Goal: Transaction & Acquisition: Download file/media

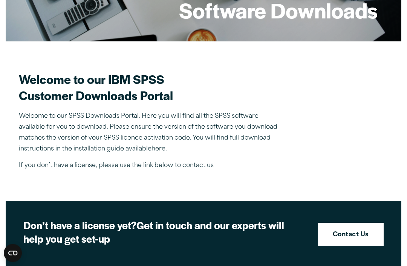
scroll to position [167, 0]
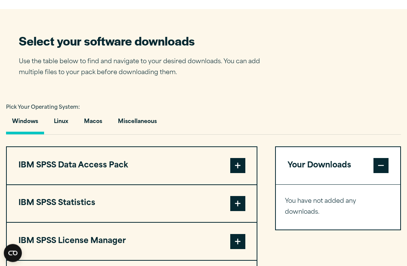
click at [90, 122] on button "Macos" at bounding box center [93, 123] width 30 height 21
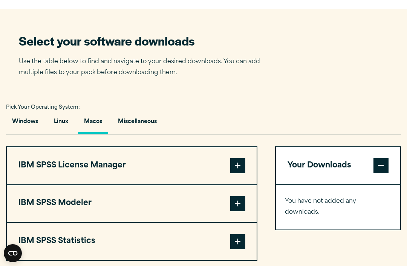
click at [148, 114] on button "Miscellaneous" at bounding box center [137, 123] width 51 height 21
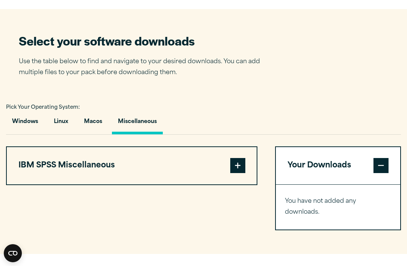
click at [105, 120] on button "Macos" at bounding box center [93, 123] width 30 height 21
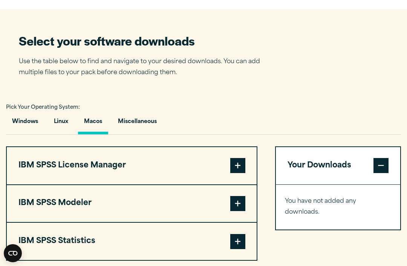
click at [79, 113] on button "Macos" at bounding box center [93, 123] width 30 height 21
click at [73, 124] on button "Linux" at bounding box center [61, 123] width 26 height 21
click at [26, 129] on button "Windows" at bounding box center [25, 123] width 38 height 21
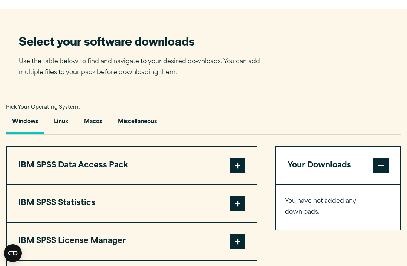
click at [65, 128] on button "Linux" at bounding box center [61, 123] width 26 height 21
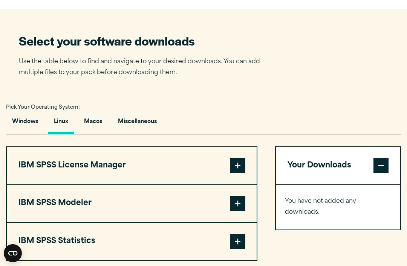
click at [99, 126] on button "Macos" at bounding box center [93, 123] width 30 height 21
click at [129, 122] on button "Miscellaneous" at bounding box center [137, 123] width 51 height 21
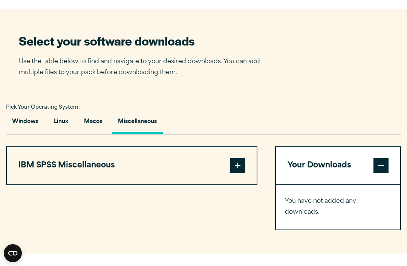
click at [89, 124] on button "Macos" at bounding box center [93, 123] width 30 height 21
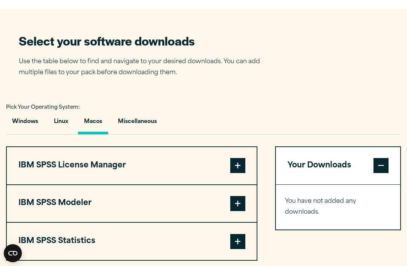
click at [154, 121] on button "Miscellaneous" at bounding box center [137, 123] width 51 height 21
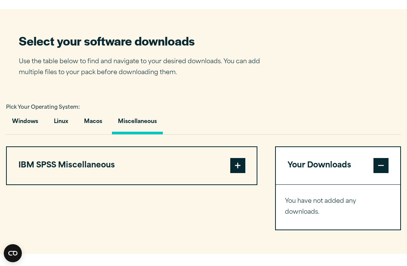
click at [238, 171] on span at bounding box center [237, 165] width 15 height 15
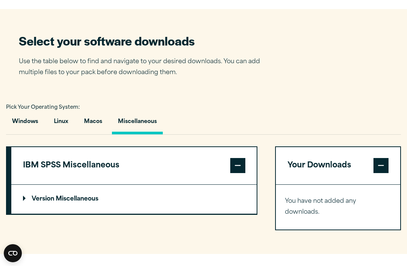
click at [90, 120] on button "Macos" at bounding box center [93, 123] width 30 height 21
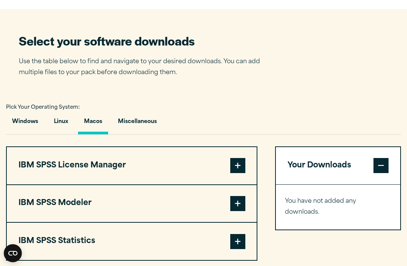
click at [0, 0] on div "Company Email *" at bounding box center [0, 0] width 0 height 0
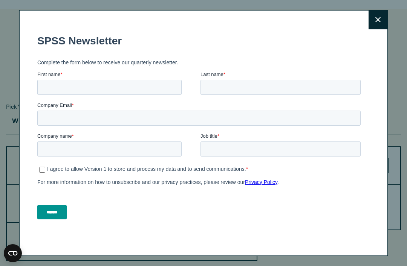
click at [386, 29] on button "Close" at bounding box center [377, 20] width 19 height 19
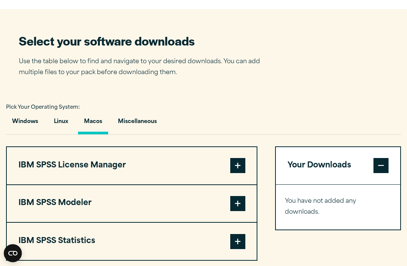
click at [35, 117] on button "Windows" at bounding box center [25, 123] width 38 height 21
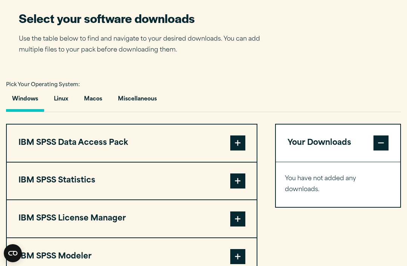
scroll to position [480, 0]
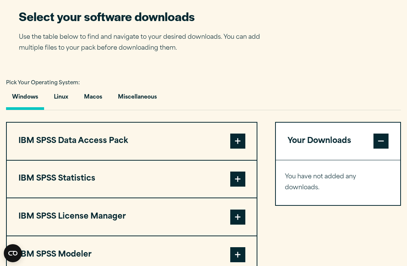
click at [62, 92] on button "Linux" at bounding box center [61, 98] width 26 height 21
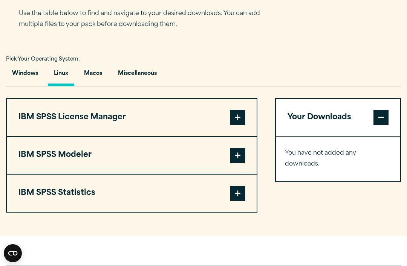
scroll to position [504, 0]
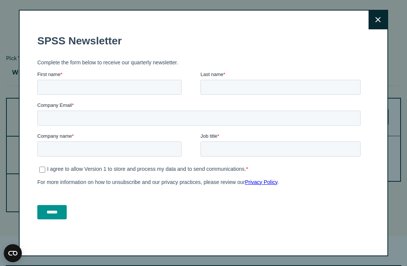
click at [383, 18] on button "Close" at bounding box center [377, 20] width 19 height 19
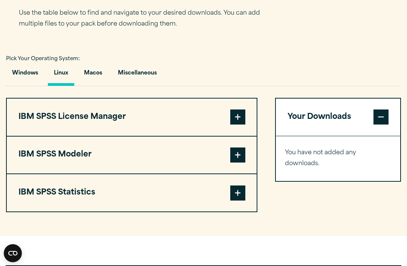
click at [148, 71] on button "Miscellaneous" at bounding box center [137, 74] width 51 height 21
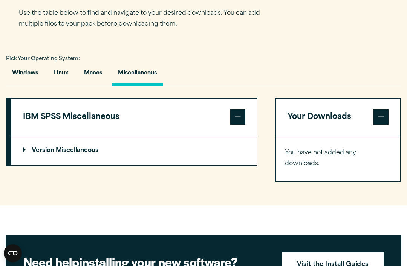
click at [67, 154] on p "Version Miscellaneous" at bounding box center [60, 151] width 75 height 6
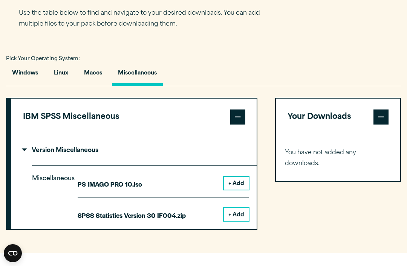
click at [93, 72] on button "Macos" at bounding box center [93, 74] width 30 height 21
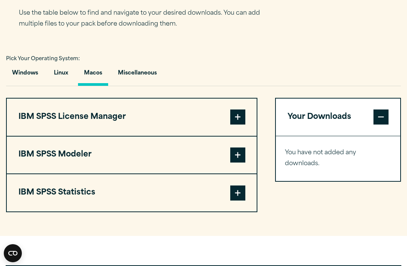
click at [247, 117] on button "IBM SPSS License Manager" at bounding box center [132, 117] width 250 height 37
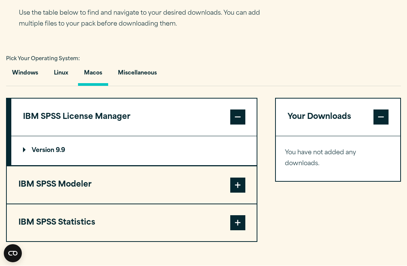
click at [232, 189] on span at bounding box center [237, 185] width 15 height 15
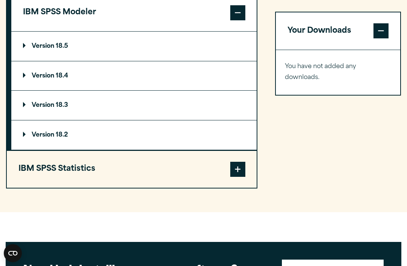
scroll to position [658, 0]
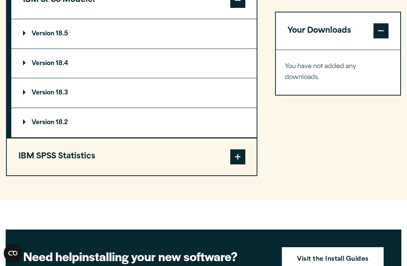
click at [236, 157] on span at bounding box center [237, 156] width 15 height 15
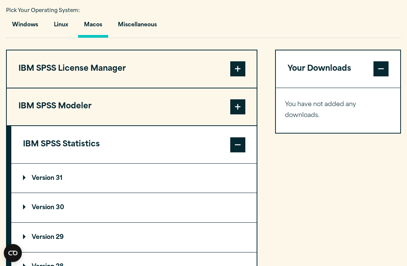
click at [134, 24] on button "Miscellaneous" at bounding box center [137, 27] width 51 height 21
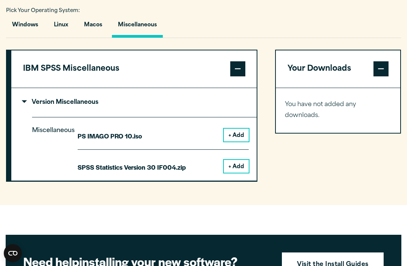
click at [236, 132] on button "+ Add" at bounding box center [236, 135] width 25 height 13
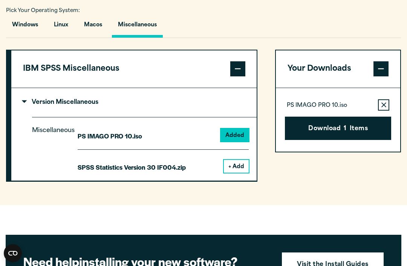
click at [234, 164] on button "+ Add" at bounding box center [236, 166] width 25 height 13
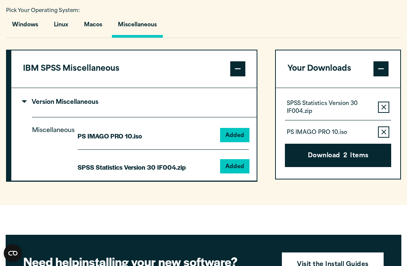
click at [338, 157] on button "Download 2 Items" at bounding box center [338, 155] width 107 height 23
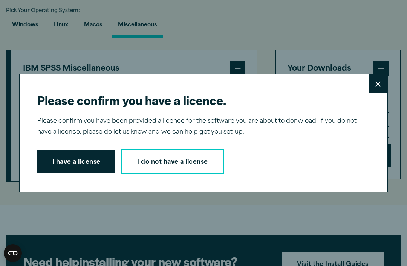
click at [374, 75] on button "Close" at bounding box center [377, 84] width 19 height 19
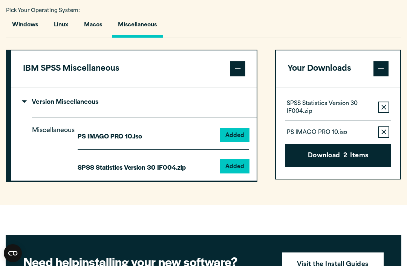
click at [385, 102] on button "Remove this item from your software download list" at bounding box center [383, 107] width 11 height 11
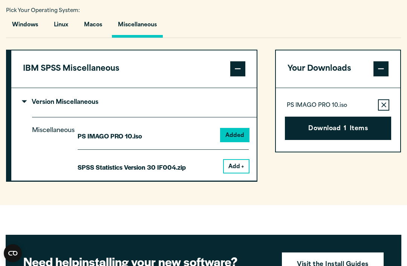
click at [386, 123] on button "Download 1 Items" at bounding box center [338, 128] width 107 height 23
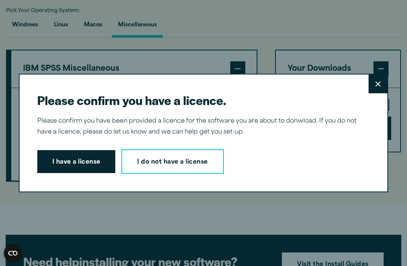
click at [386, 100] on div "Please confirm you have a licence. Close Please confirm you have been provided …" at bounding box center [203, 133] width 369 height 119
click at [378, 88] on button "Close" at bounding box center [377, 84] width 19 height 19
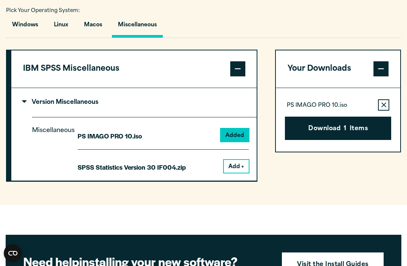
click at [385, 106] on div "Please confirm you have a licence. Close Please confirm you have been provided …" at bounding box center [203, 133] width 407 height 266
click at [383, 102] on icon "button" at bounding box center [383, 104] width 5 height 5
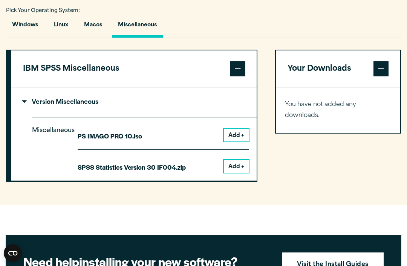
click at [238, 130] on button "Add +" at bounding box center [236, 135] width 25 height 13
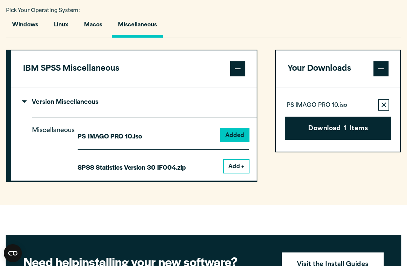
click at [233, 150] on div "SPSS Statistics Version 30 IF004.zip Add +" at bounding box center [163, 160] width 171 height 23
click at [240, 163] on button "Add +" at bounding box center [236, 166] width 25 height 13
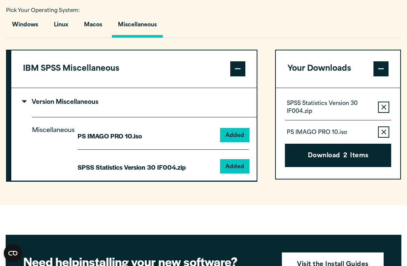
click at [327, 155] on button "Download 2 Items" at bounding box center [338, 155] width 107 height 23
click at [311, 157] on button "Download 2 Items" at bounding box center [338, 155] width 107 height 23
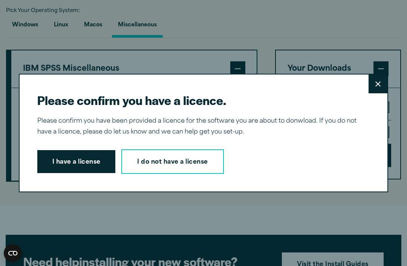
click at [384, 84] on button "Close" at bounding box center [377, 84] width 19 height 19
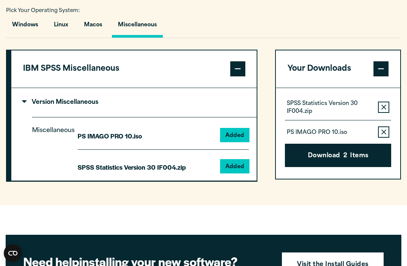
click at [380, 102] on button "Remove this item from your software download list" at bounding box center [383, 107] width 11 height 11
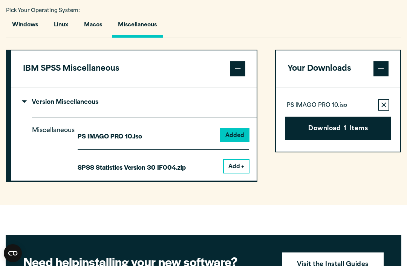
click at [388, 105] on button "Remove this item from your software download list" at bounding box center [383, 104] width 11 height 11
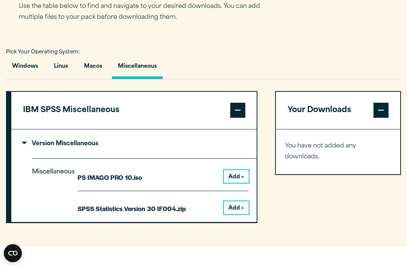
scroll to position [510, 0]
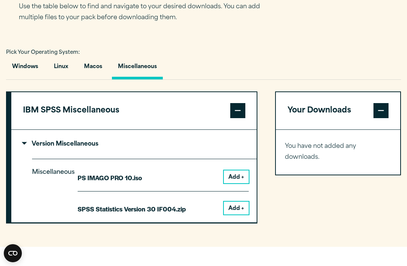
click at [65, 73] on button "Linux" at bounding box center [61, 68] width 26 height 21
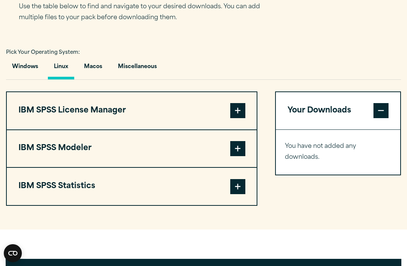
scroll to position [509, 0]
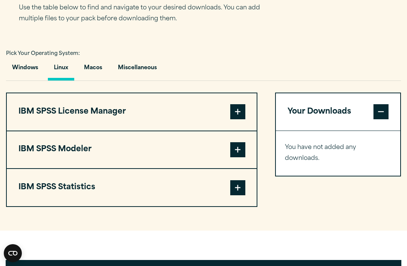
click at [101, 70] on button "Macos" at bounding box center [93, 69] width 30 height 21
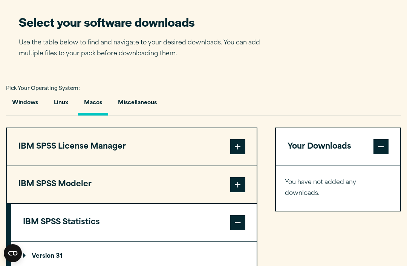
scroll to position [474, 0]
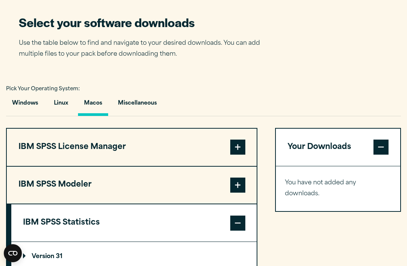
click at [142, 113] on button "Miscellaneous" at bounding box center [137, 104] width 51 height 21
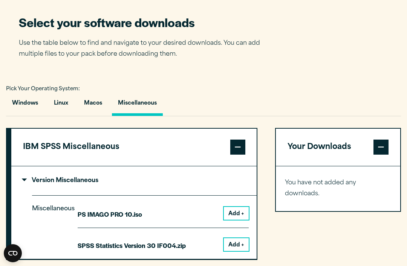
click at [229, 218] on button "Add +" at bounding box center [236, 213] width 25 height 13
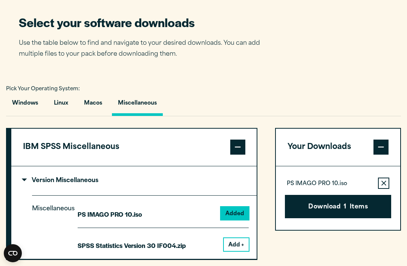
click at [238, 233] on div "SPSS Statistics Version 30 IF004.zip Add +" at bounding box center [163, 239] width 171 height 23
click at [232, 245] on button "Add +" at bounding box center [236, 244] width 25 height 13
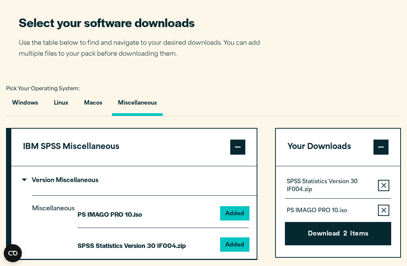
click at [340, 228] on button "Download 2 Items" at bounding box center [338, 233] width 107 height 23
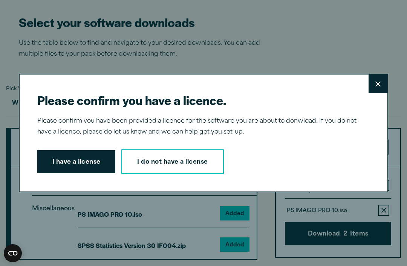
click at [83, 171] on button "I have a license" at bounding box center [76, 161] width 78 height 23
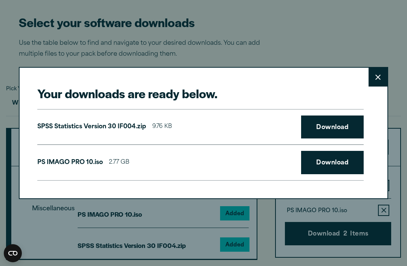
click at [317, 139] on link "Download" at bounding box center [332, 127] width 62 height 23
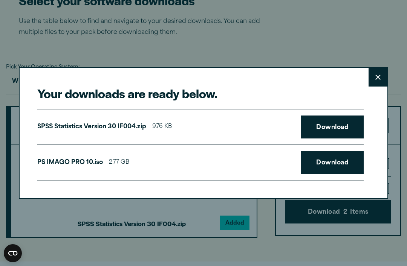
scroll to position [498, 0]
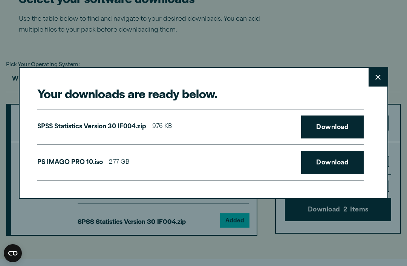
click at [330, 163] on link "Download" at bounding box center [332, 162] width 62 height 23
click at [372, 76] on button "Close" at bounding box center [377, 77] width 19 height 19
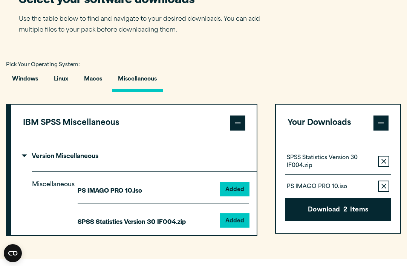
click at [107, 75] on button "Macos" at bounding box center [93, 80] width 30 height 21
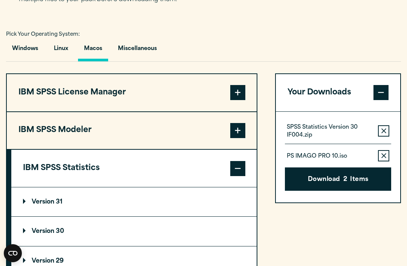
scroll to position [548, 0]
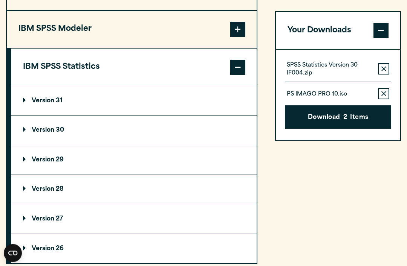
click at [45, 102] on p "Version 31" at bounding box center [43, 101] width 40 height 6
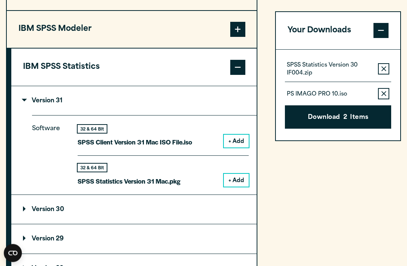
scroll to position [629, 0]
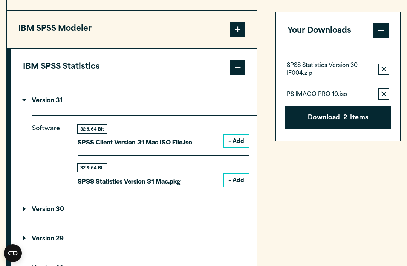
click at [240, 136] on button "+ Add" at bounding box center [236, 141] width 25 height 13
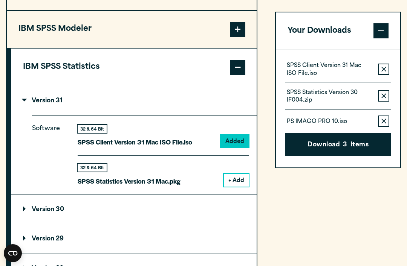
click at [384, 90] on button "Remove this item from your software download list" at bounding box center [383, 95] width 11 height 11
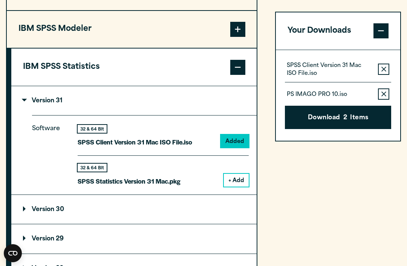
click at [387, 91] on button "Remove this item from your software download list" at bounding box center [383, 93] width 11 height 11
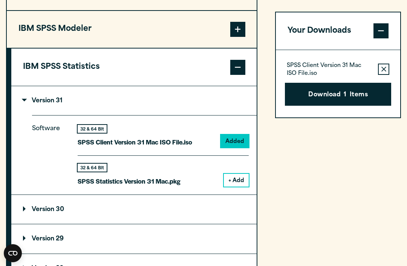
click at [383, 92] on button "Download 1 Items" at bounding box center [338, 93] width 107 height 23
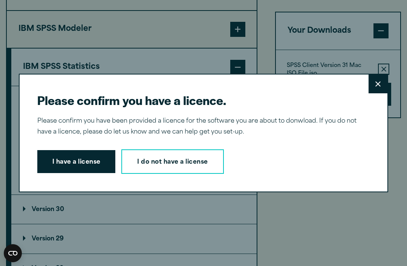
click at [73, 174] on button "I have a license" at bounding box center [76, 161] width 78 height 23
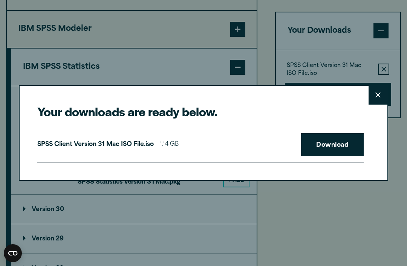
click at [334, 155] on link "Download" at bounding box center [332, 144] width 62 height 23
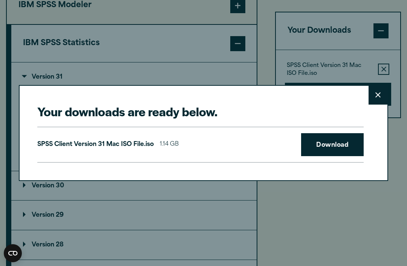
scroll to position [654, 0]
